Goal: Navigation & Orientation: Find specific page/section

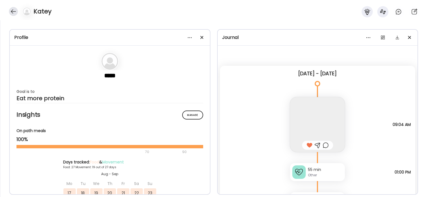
click at [13, 11] on div at bounding box center [13, 11] width 9 height 9
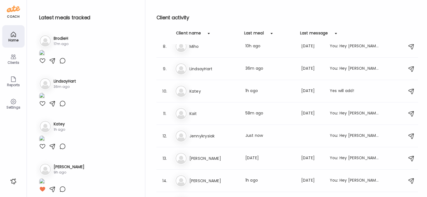
scroll to position [166, 0]
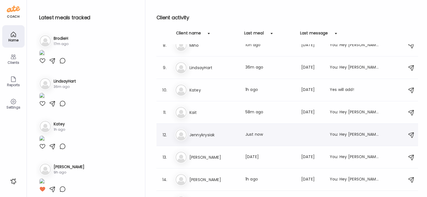
click at [205, 132] on h3 "Jennykrysiak" at bounding box center [213, 134] width 49 height 7
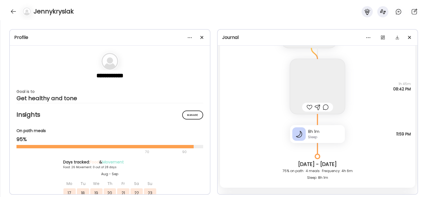
scroll to position [12264, 0]
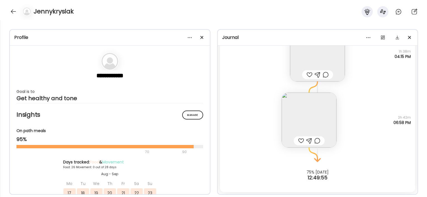
click at [323, 111] on img at bounding box center [308, 119] width 55 height 55
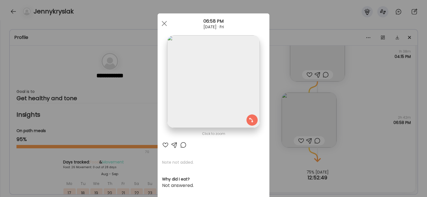
click at [343, 110] on div "Ate Coach Dashboard Wahoo! It’s official Take a moment to set up your Coach Pro…" at bounding box center [213, 98] width 427 height 197
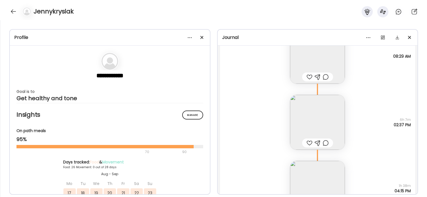
scroll to position [12129, 0]
click at [322, 116] on img at bounding box center [317, 123] width 55 height 55
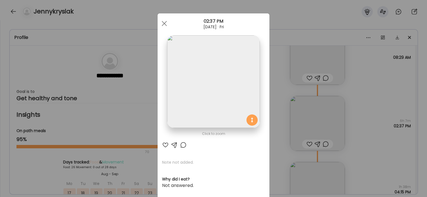
click at [276, 81] on div "Ate Coach Dashboard Wahoo! It’s official Take a moment to set up your Coach Pro…" at bounding box center [213, 98] width 427 height 197
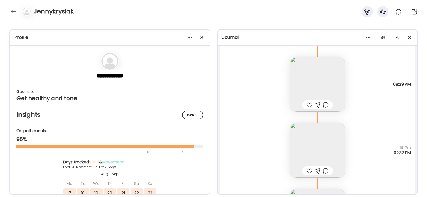
scroll to position [12102, 0]
click at [297, 80] on img at bounding box center [317, 84] width 55 height 55
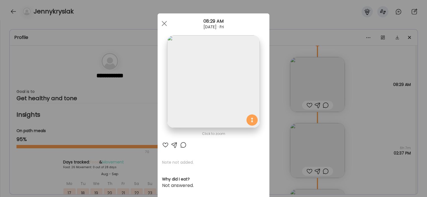
click at [275, 79] on div "Ate Coach Dashboard Wahoo! It’s official Take a moment to set up your Coach Pro…" at bounding box center [213, 98] width 427 height 197
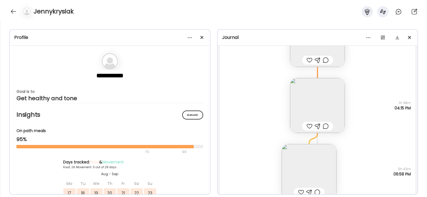
scroll to position [12264, 0]
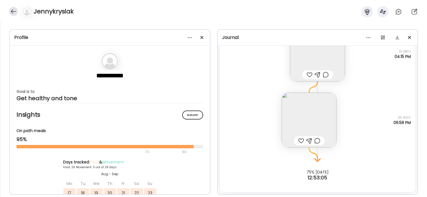
click at [12, 9] on div at bounding box center [13, 11] width 9 height 9
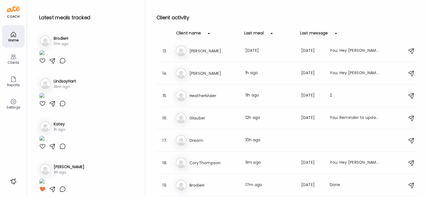
scroll to position [273, 0]
click at [197, 185] on h3 "BrodieH" at bounding box center [213, 184] width 49 height 7
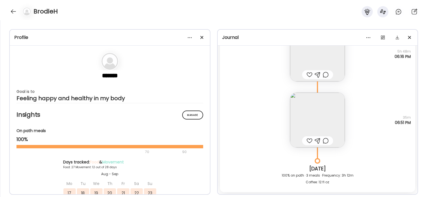
scroll to position [16004, 0]
click at [315, 111] on img at bounding box center [317, 120] width 55 height 55
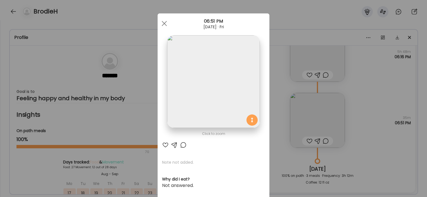
click at [278, 153] on div "Ate Coach Dashboard Wahoo! It’s official Take a moment to set up your Coach Pro…" at bounding box center [213, 98] width 427 height 197
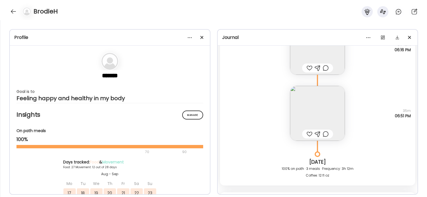
scroll to position [16011, 0]
click at [13, 15] on div at bounding box center [13, 11] width 9 height 9
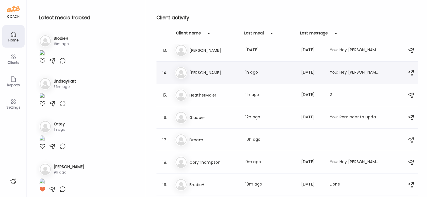
scroll to position [292, 0]
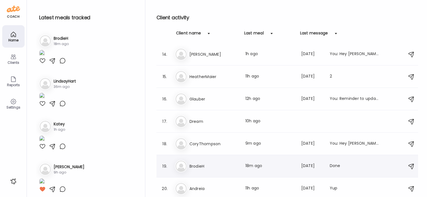
click at [191, 165] on h3 "BrodieH" at bounding box center [213, 166] width 49 height 7
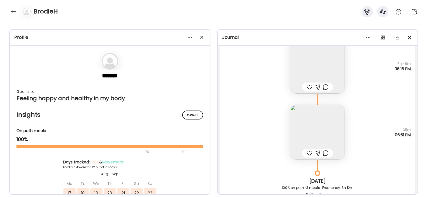
scroll to position [16149, 0]
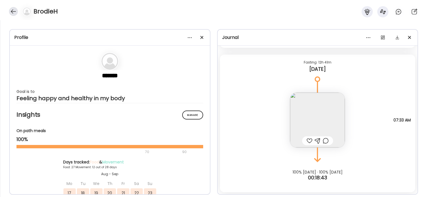
click at [14, 13] on div at bounding box center [13, 11] width 9 height 9
